Goal: Information Seeking & Learning: Learn about a topic

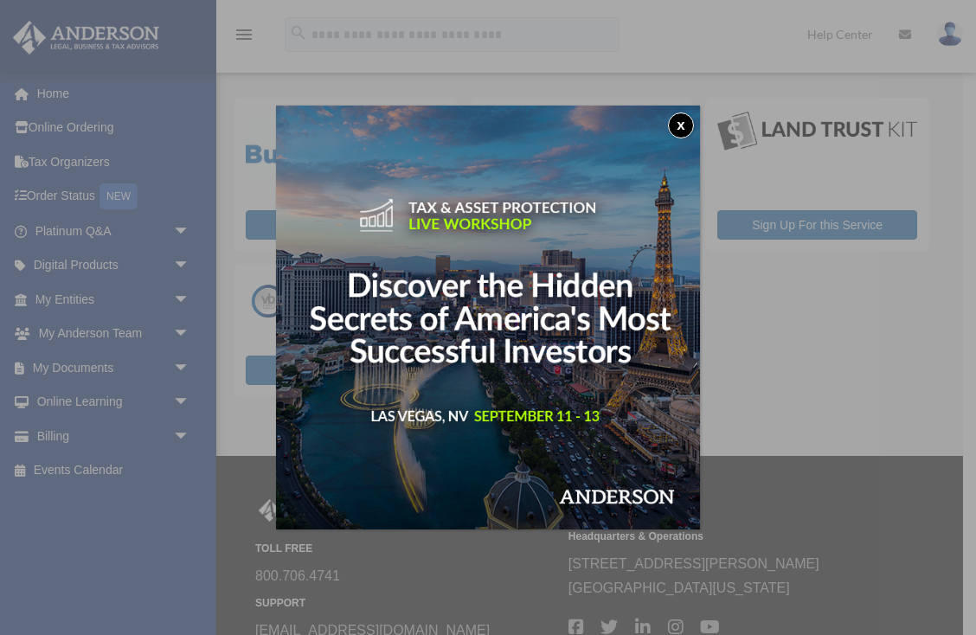
click at [689, 120] on button "x" at bounding box center [681, 125] width 26 height 26
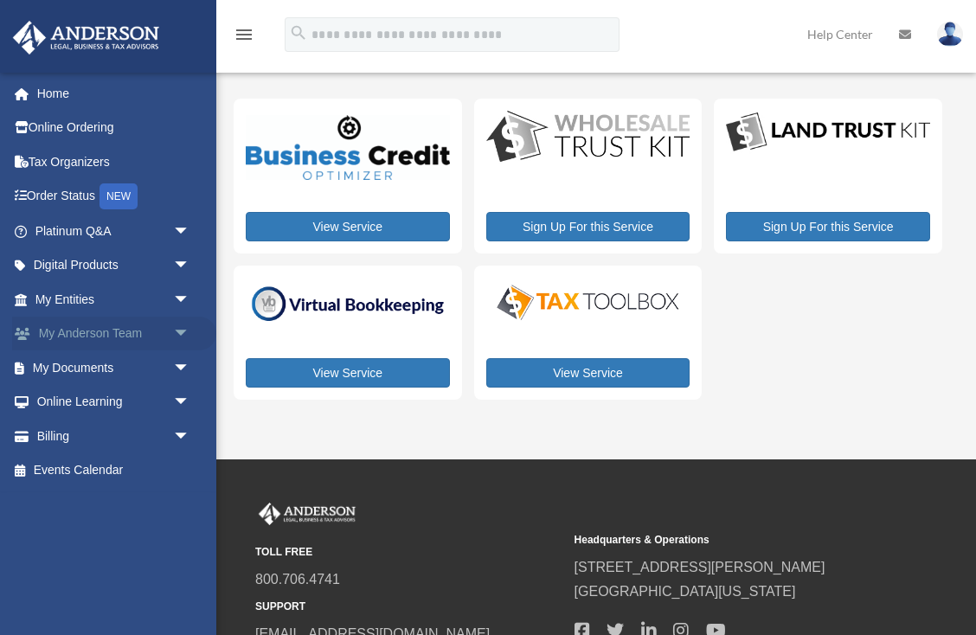
click at [132, 324] on link "My Anderson Team arrow_drop_down" at bounding box center [114, 334] width 204 height 35
click at [177, 328] on span "arrow_drop_down" at bounding box center [190, 334] width 35 height 35
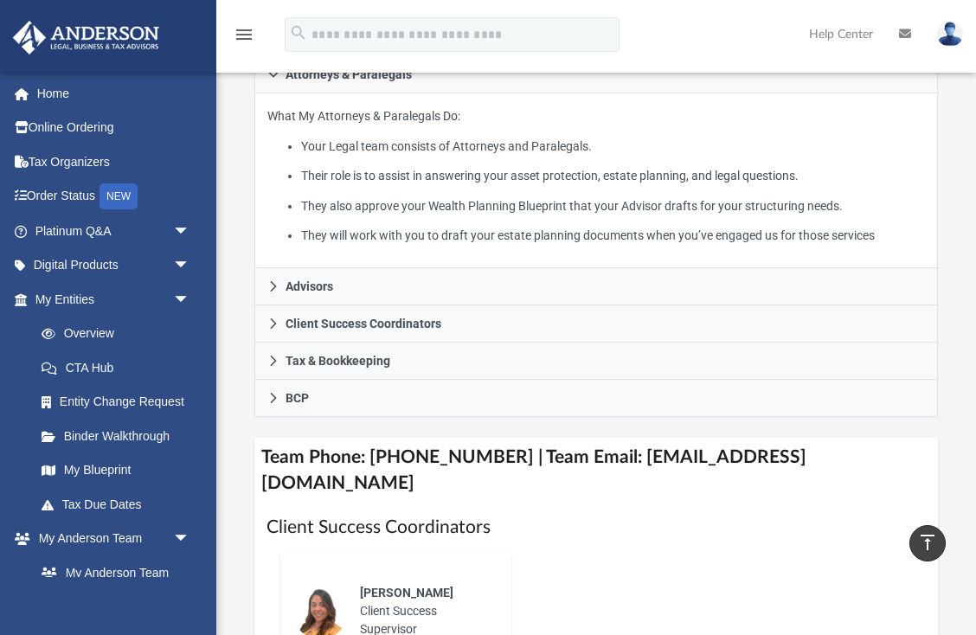
scroll to position [402, 0]
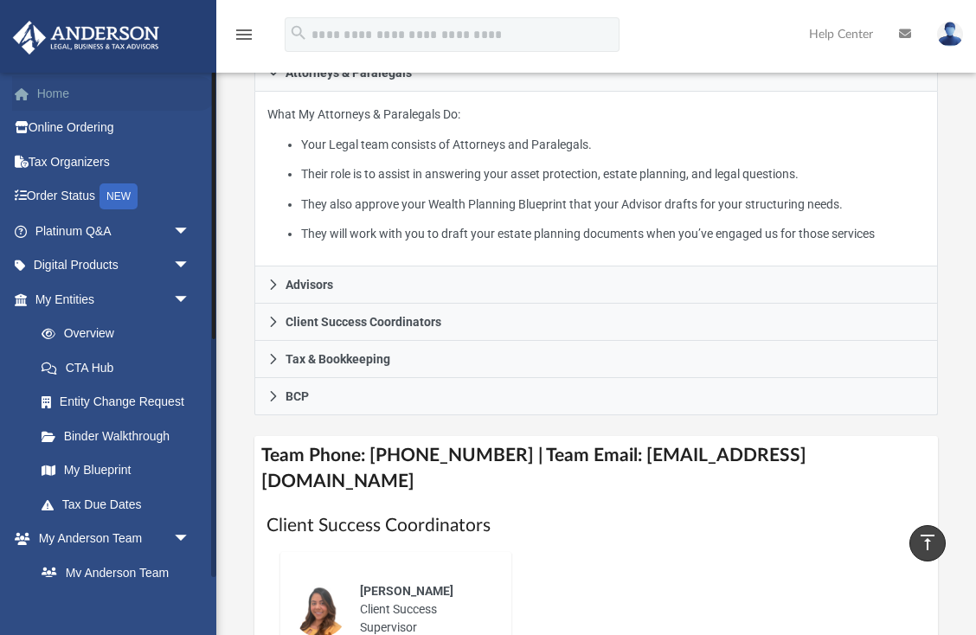
click at [51, 91] on link "Home" at bounding box center [114, 93] width 204 height 35
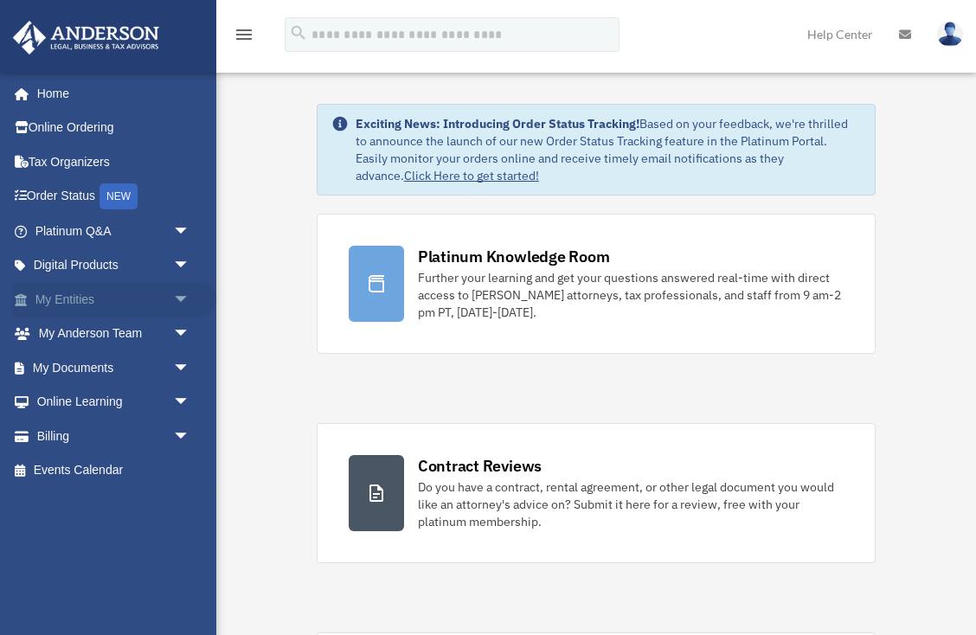
click at [131, 304] on link "My Entities arrow_drop_down" at bounding box center [114, 299] width 204 height 35
click at [181, 292] on span "arrow_drop_down" at bounding box center [190, 299] width 35 height 35
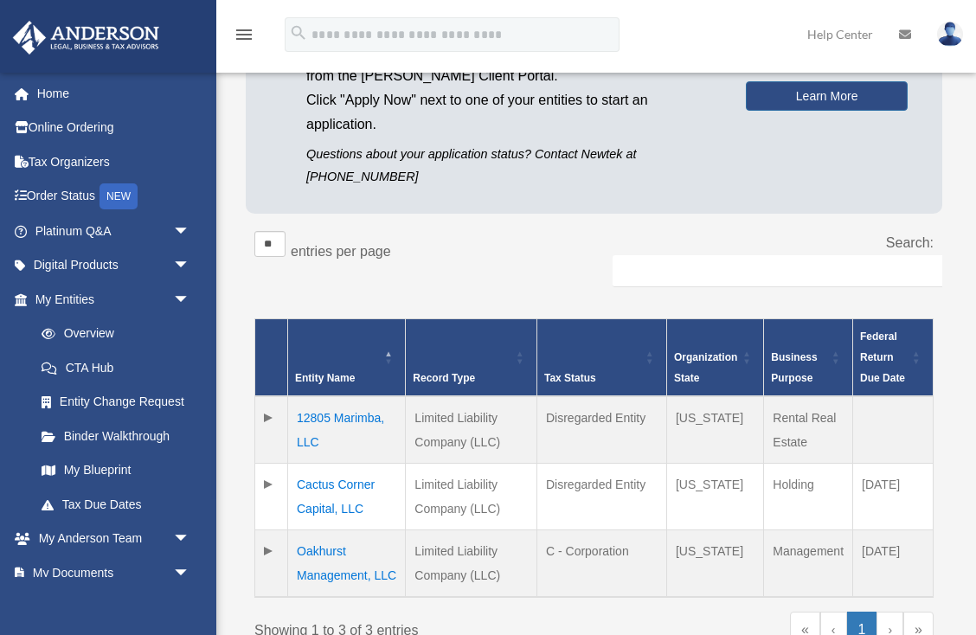
scroll to position [199, 0]
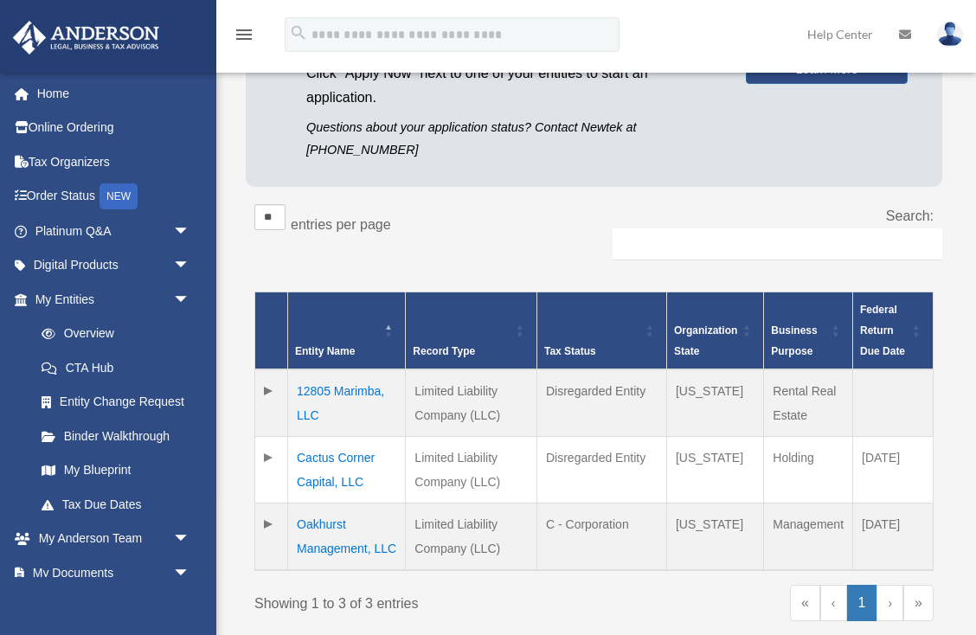
click at [323, 384] on td "12805 Marimba, LLC" at bounding box center [347, 402] width 118 height 67
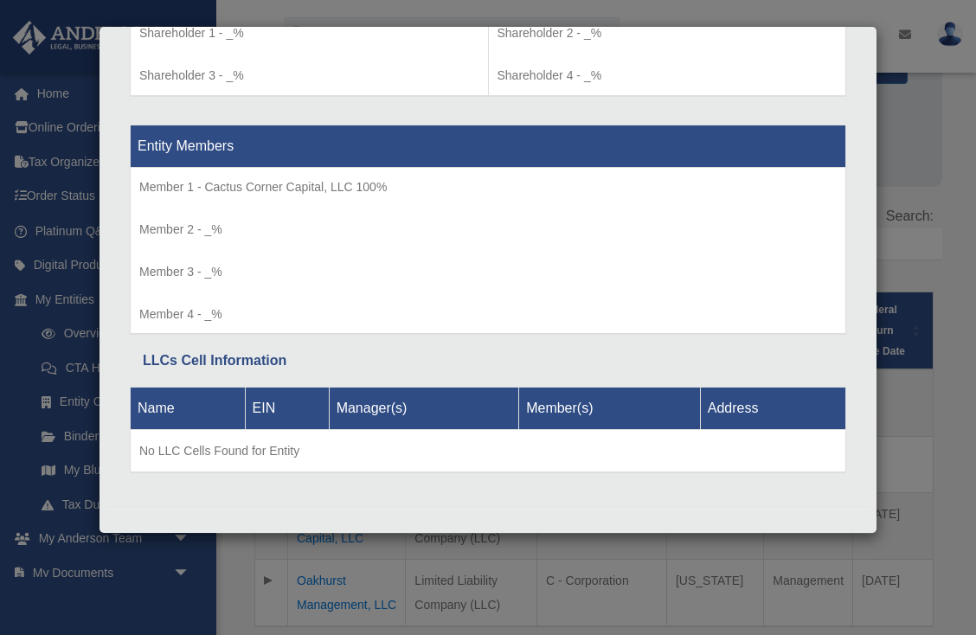
scroll to position [1585, 0]
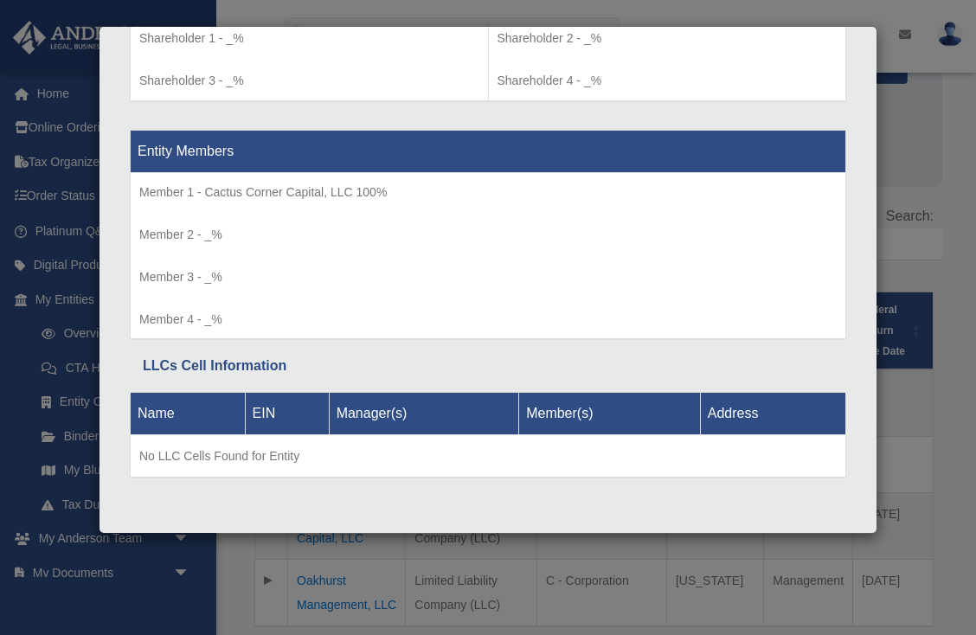
click at [581, 547] on div "Details × Articles Sent Organizational Date" at bounding box center [488, 317] width 976 height 635
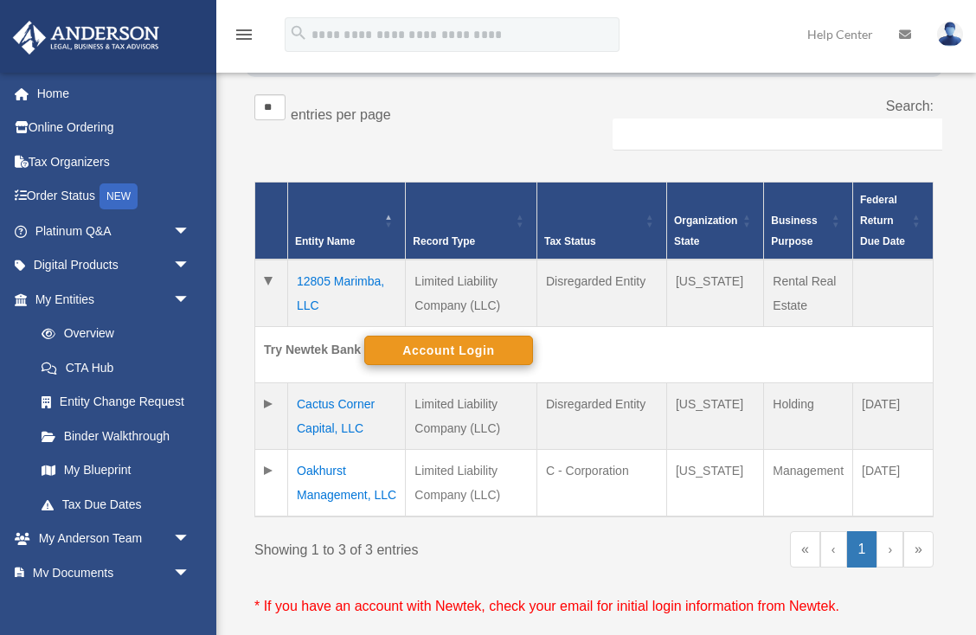
scroll to position [311, 0]
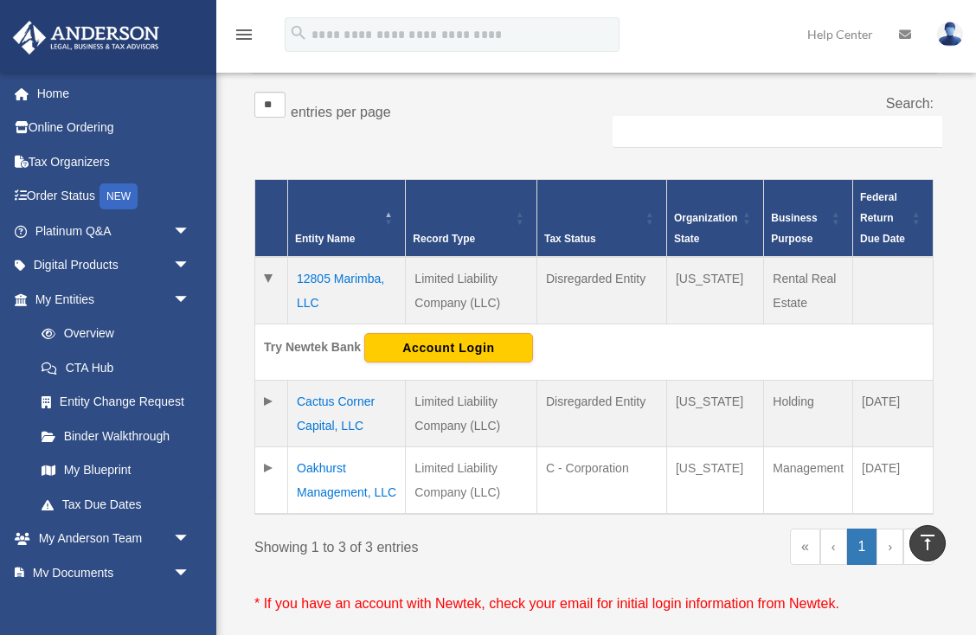
click at [336, 401] on td "Cactus Corner Capital, LLC" at bounding box center [347, 414] width 118 height 67
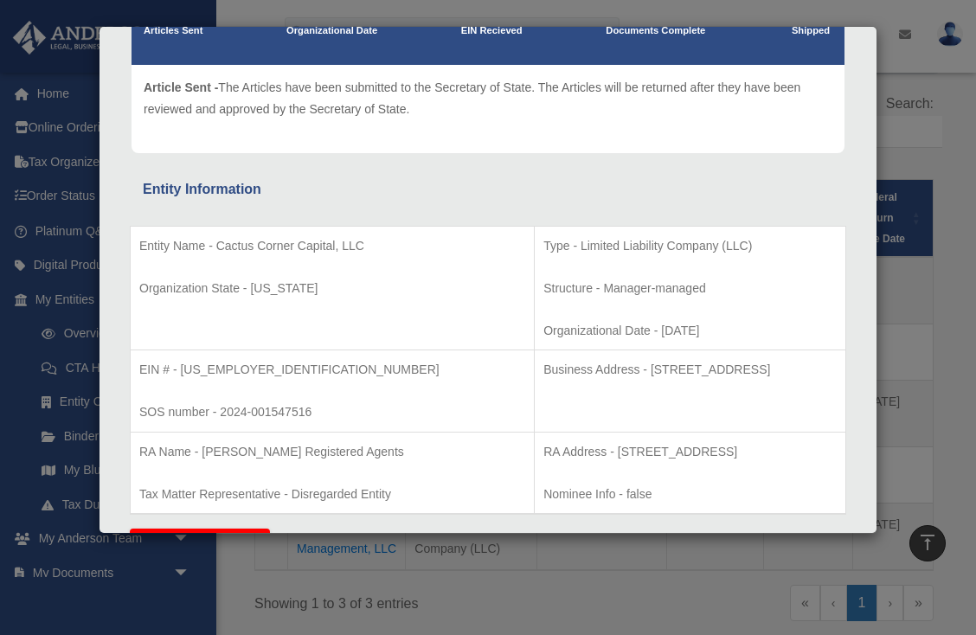
scroll to position [181, 0]
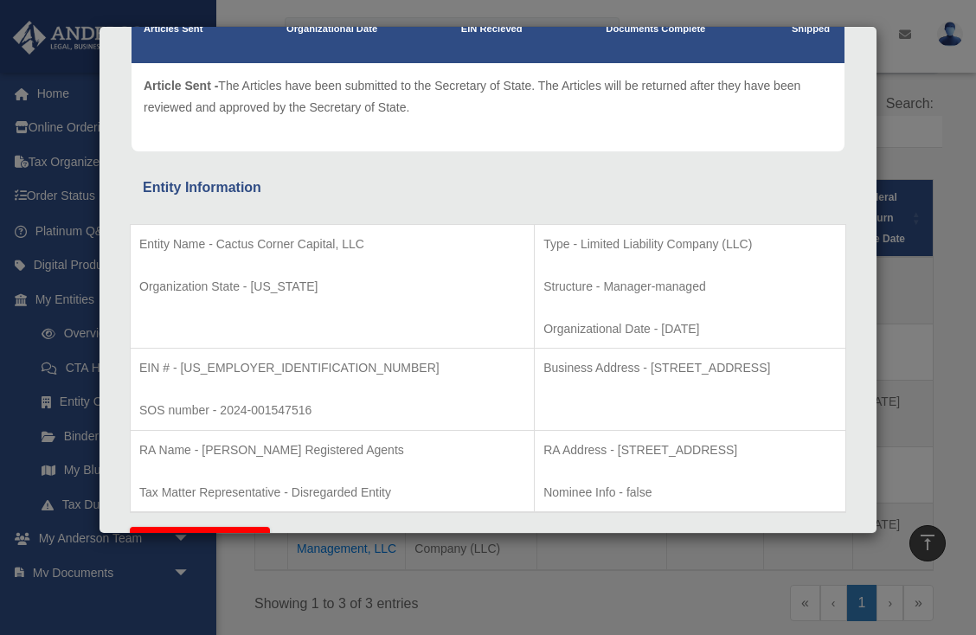
click at [664, 575] on div "Details × Articles Sent Organizational Date" at bounding box center [488, 317] width 976 height 635
